Goal: Task Accomplishment & Management: Manage account settings

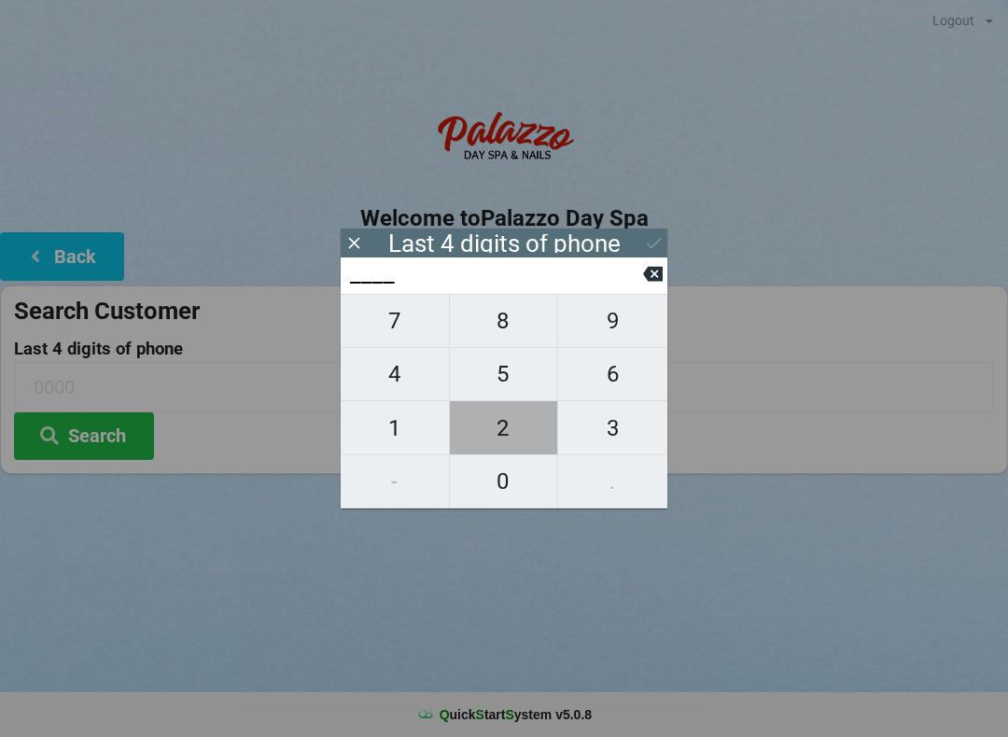
click at [483, 448] on span "2" at bounding box center [504, 428] width 108 height 39
type input "2___"
click at [393, 394] on span "4" at bounding box center [395, 374] width 108 height 39
type input "24__"
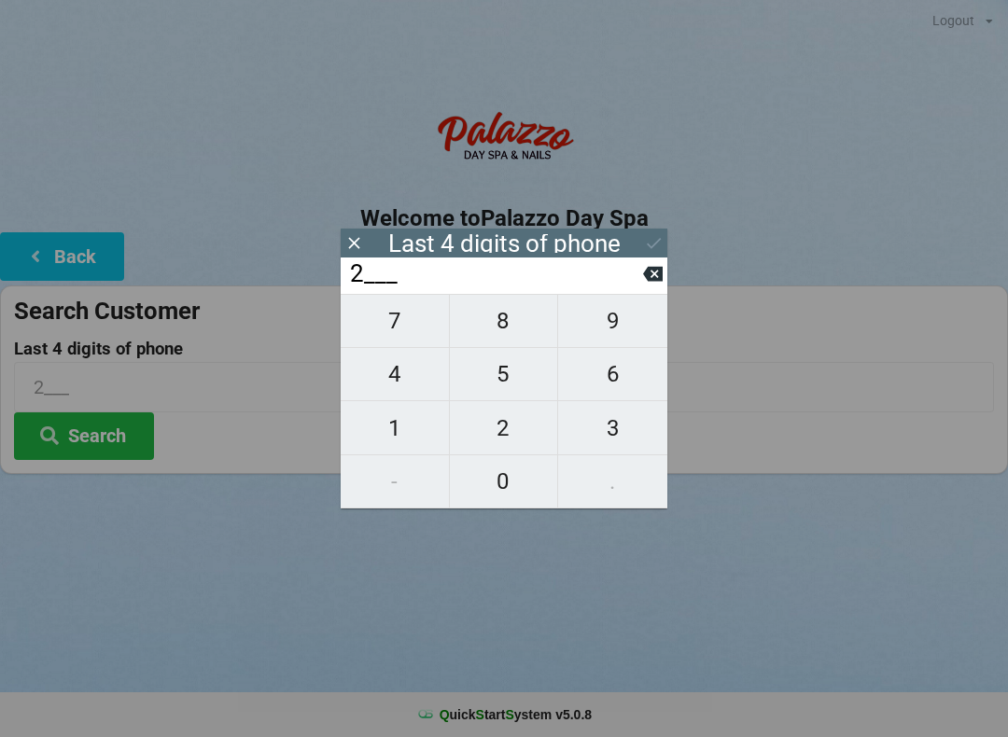
type input "24__"
click at [402, 391] on span "4" at bounding box center [395, 374] width 108 height 39
type input "244_"
click at [605, 393] on span "6" at bounding box center [612, 374] width 109 height 39
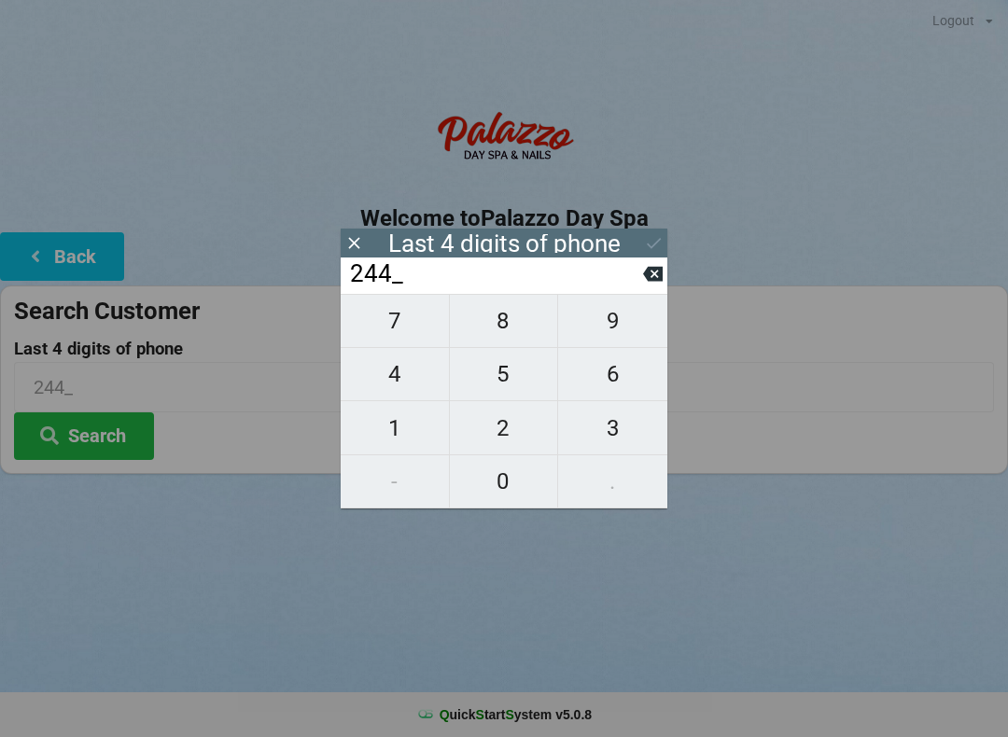
type input "2446"
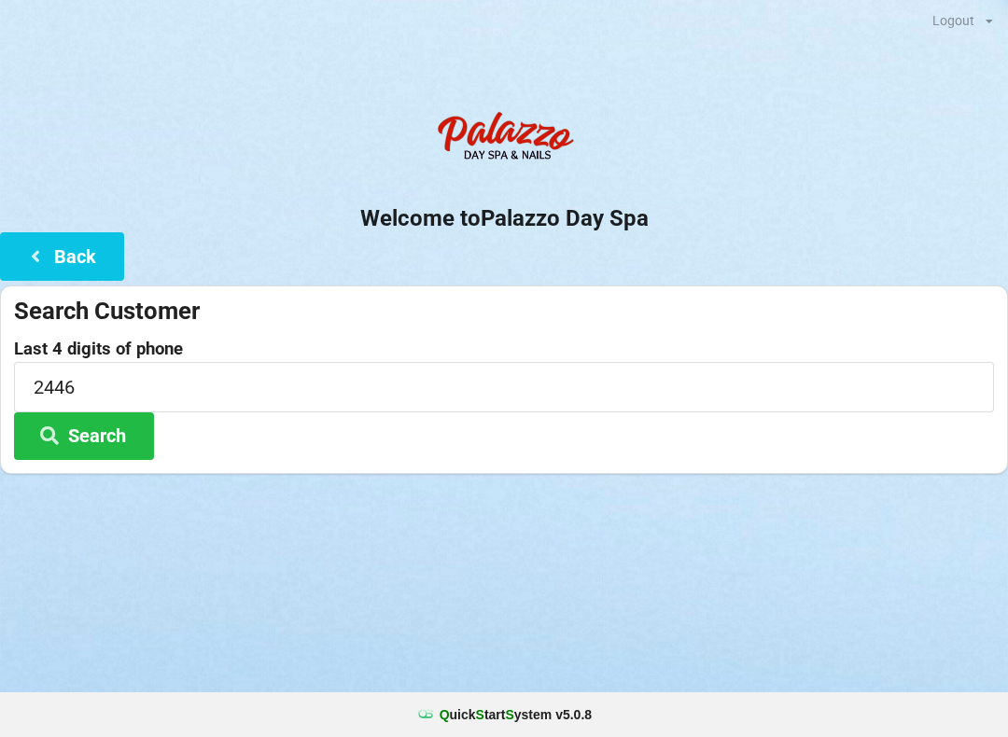
click at [26, 247] on icon at bounding box center [35, 255] width 22 height 16
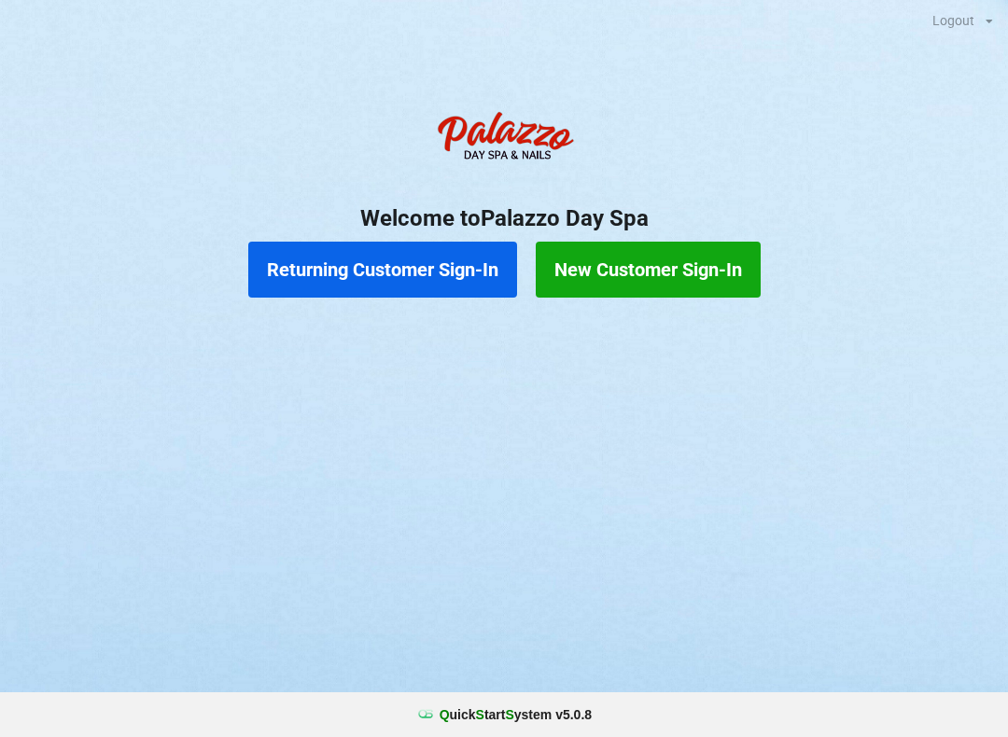
click at [401, 273] on button "Returning Customer Sign-In" at bounding box center [382, 270] width 269 height 56
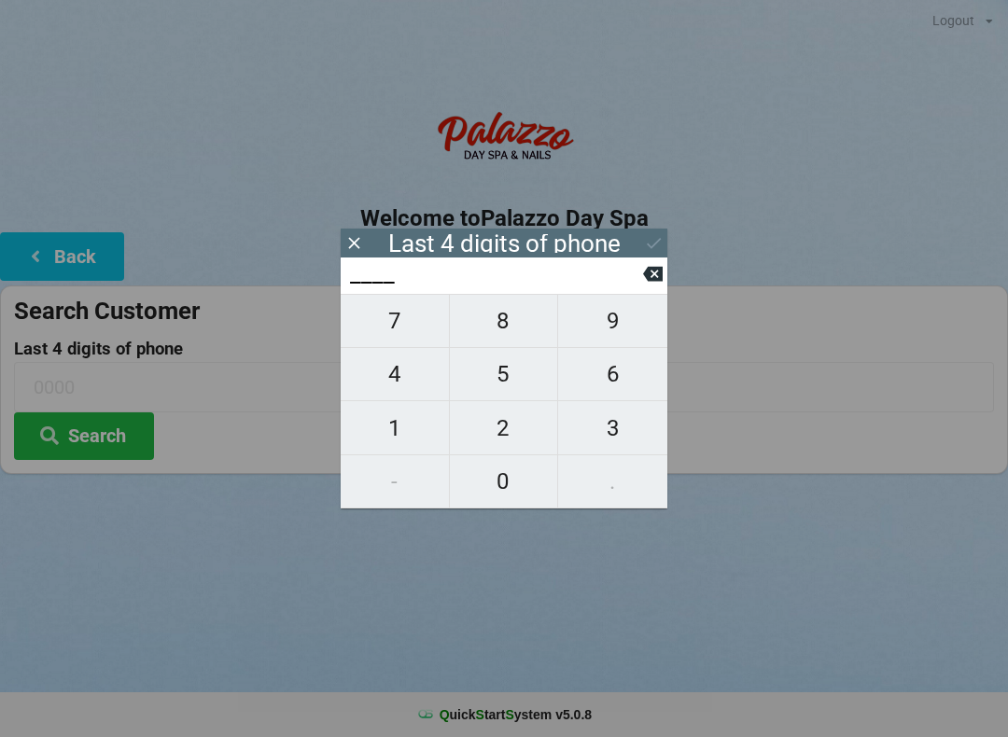
click at [612, 329] on span "9" at bounding box center [612, 320] width 109 height 39
type input "9___"
click at [487, 476] on span "0" at bounding box center [504, 481] width 108 height 39
type input "90__"
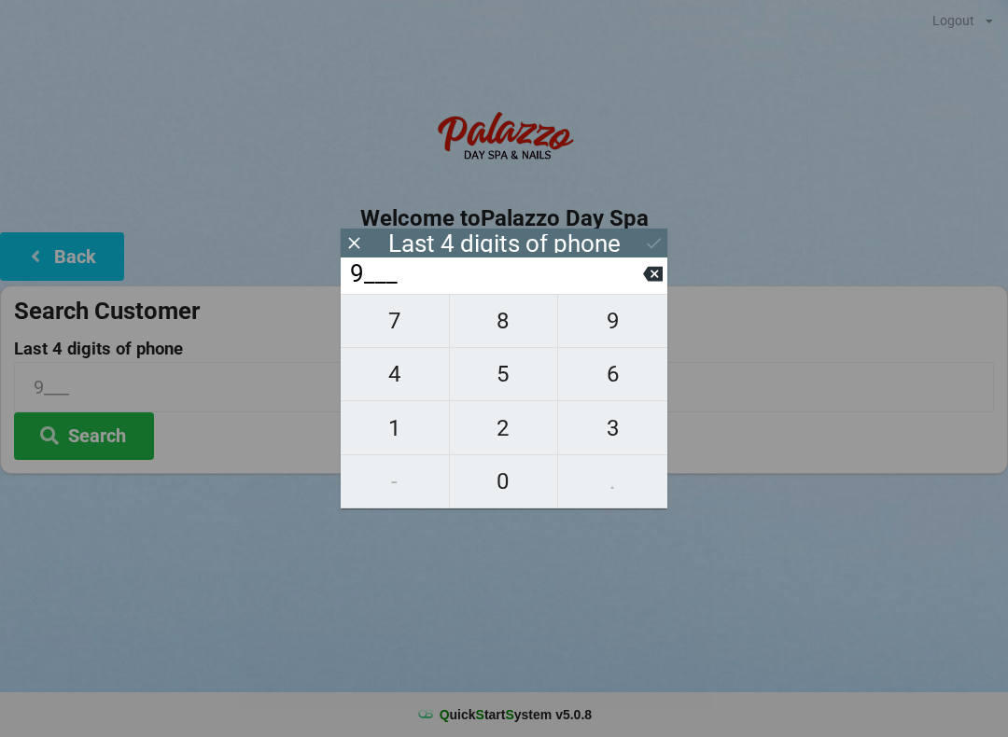
type input "90__"
click at [612, 438] on span "3" at bounding box center [612, 428] width 109 height 39
type input "903_"
click at [382, 433] on span "1" at bounding box center [395, 428] width 108 height 39
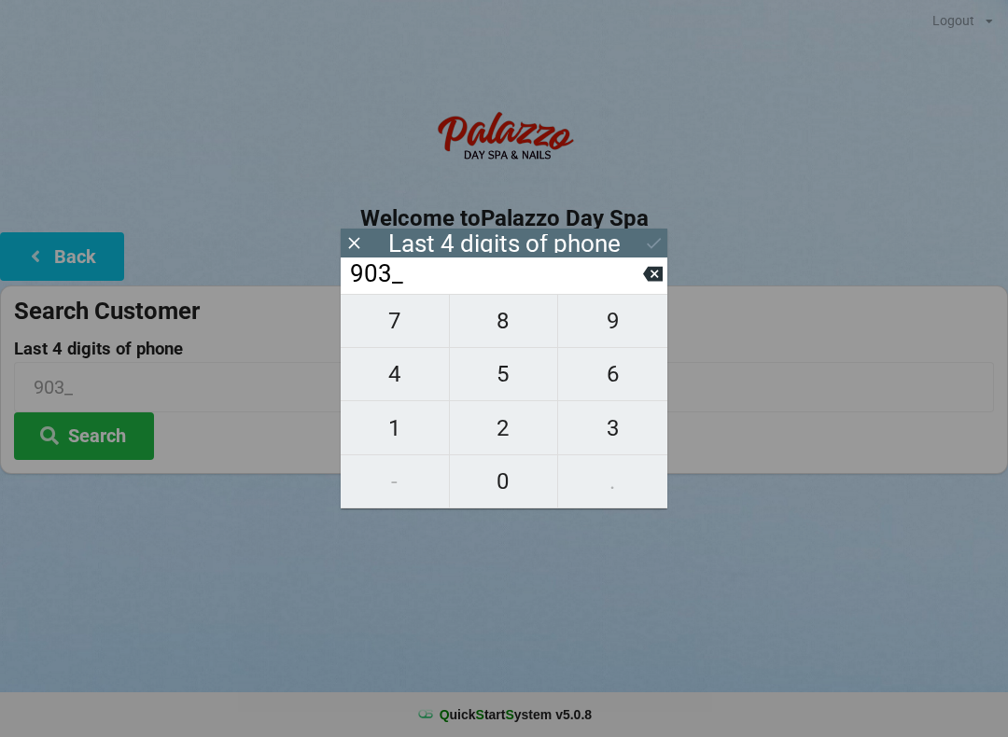
type input "9031"
click at [83, 427] on button "Search" at bounding box center [84, 437] width 140 height 48
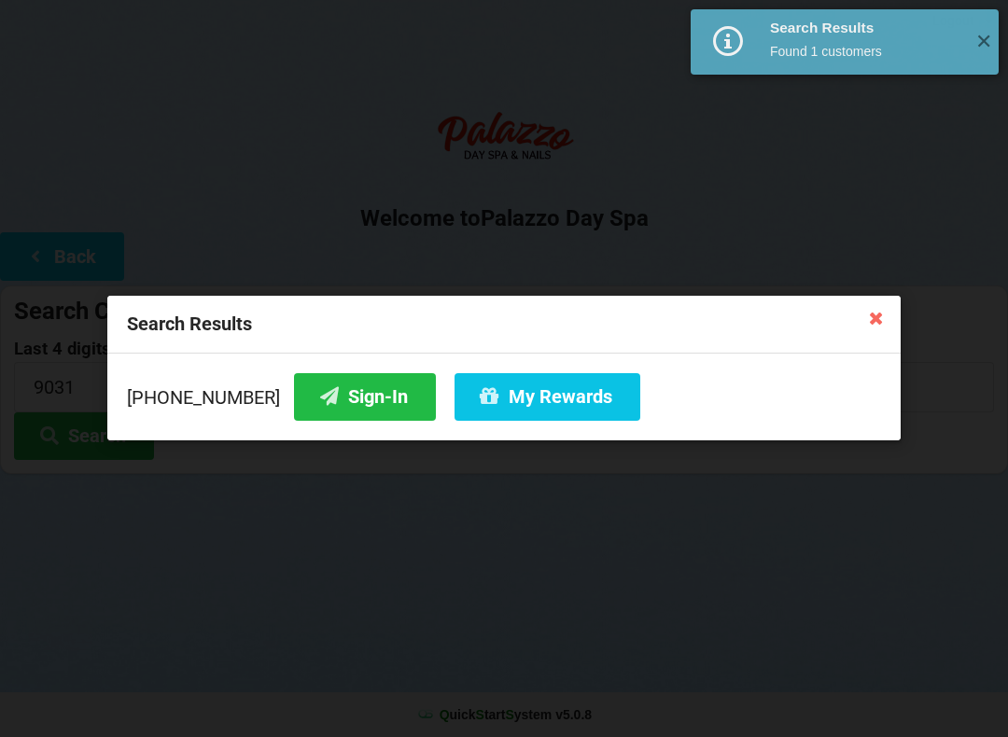
click at [520, 408] on button "My Rewards" at bounding box center [548, 397] width 186 height 48
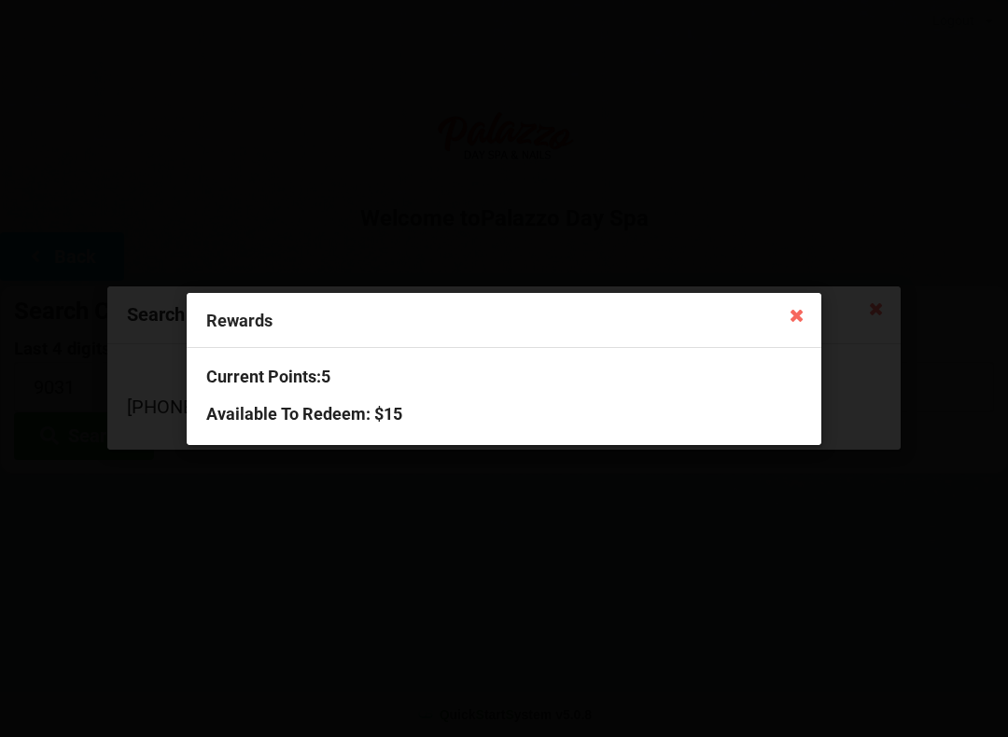
click at [808, 313] on icon at bounding box center [797, 315] width 30 height 30
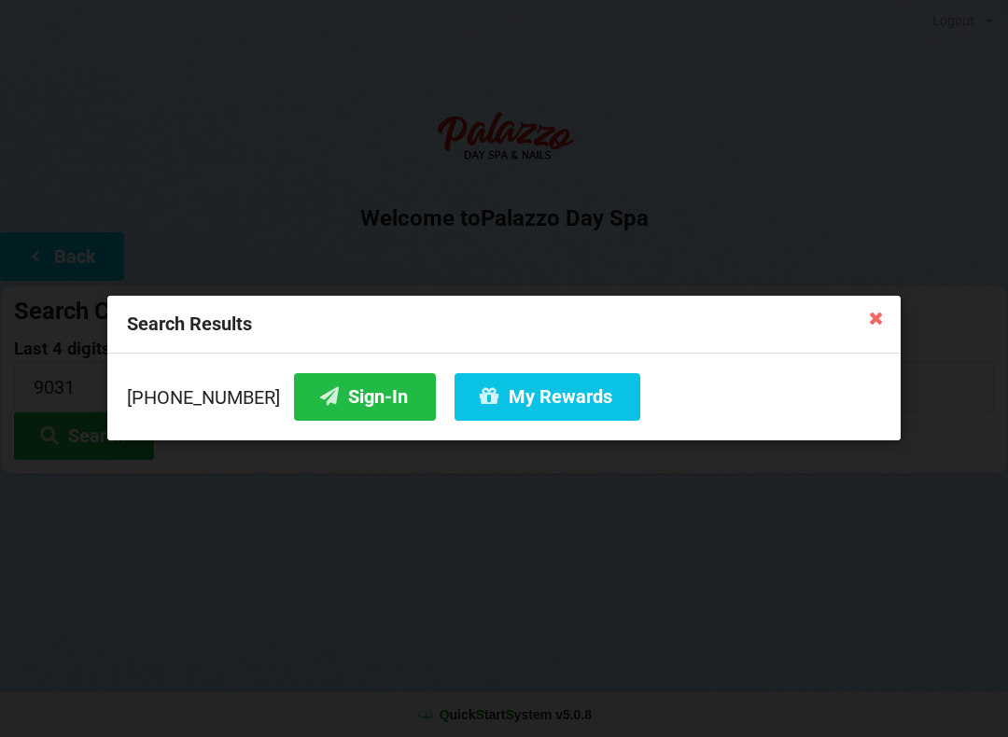
click at [884, 319] on icon at bounding box center [876, 317] width 30 height 30
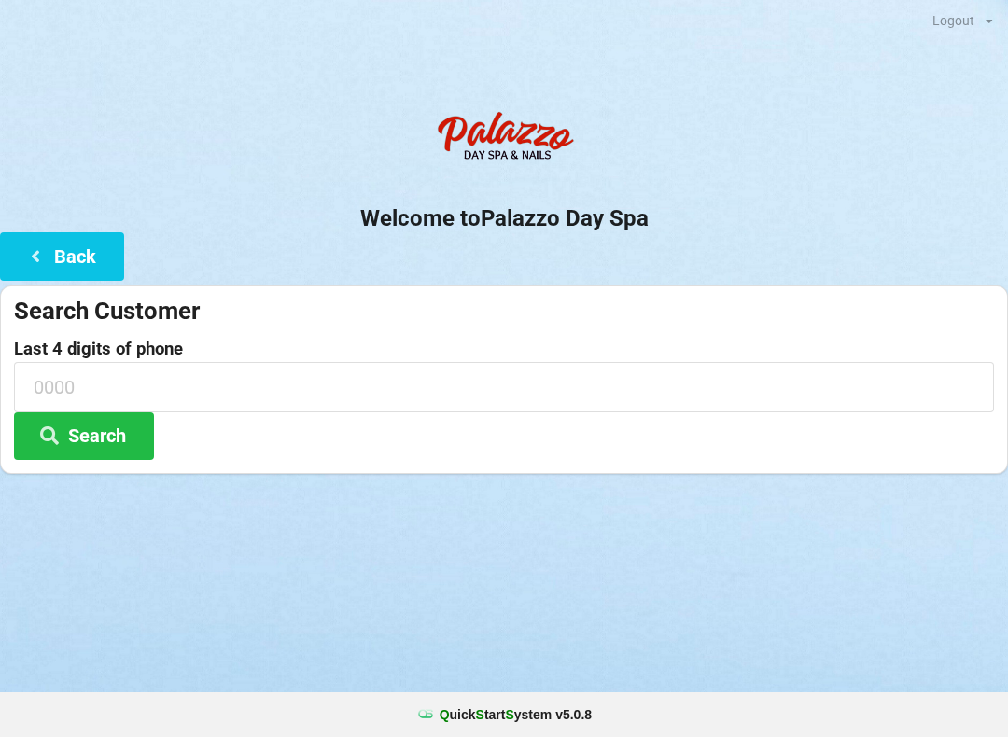
click at [38, 261] on icon at bounding box center [35, 255] width 22 height 16
